Goal: Task Accomplishment & Management: Manage account settings

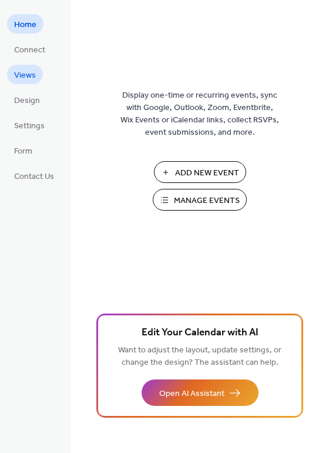
click at [28, 72] on span "Views" at bounding box center [25, 75] width 22 height 12
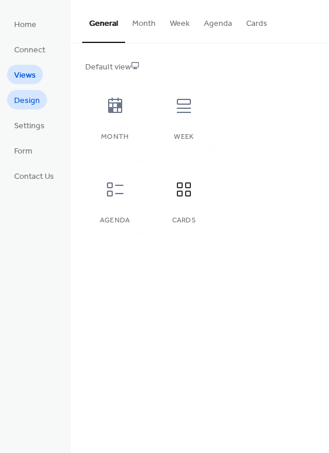
click at [34, 101] on span "Design" at bounding box center [27, 101] width 26 height 12
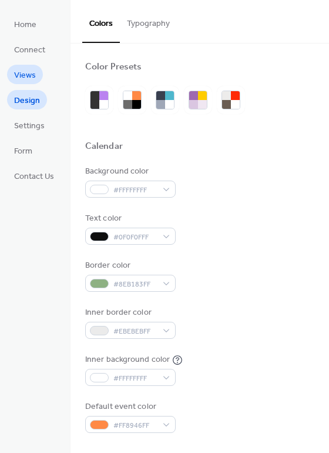
click at [32, 83] on link "Views" at bounding box center [25, 74] width 36 height 19
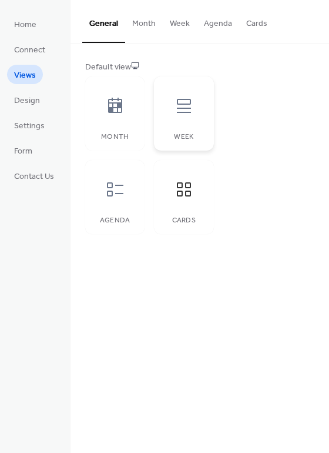
click at [189, 109] on icon at bounding box center [184, 105] width 19 height 19
click at [113, 187] on icon at bounding box center [115, 189] width 19 height 19
click at [178, 116] on div at bounding box center [183, 105] width 35 height 35
